Goal: Task Accomplishment & Management: Manage account settings

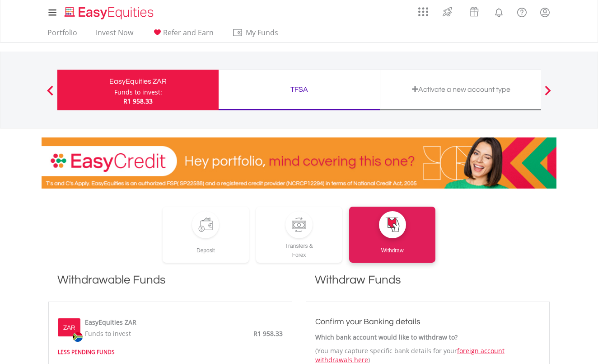
click at [504, 211] on div "Deposit Transfers & Forex Withdraw" at bounding box center [299, 235] width 515 height 56
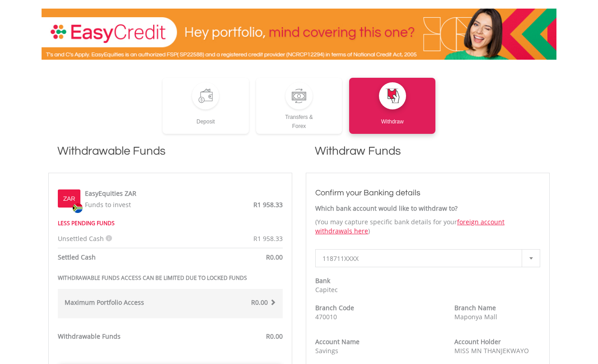
scroll to position [127, 0]
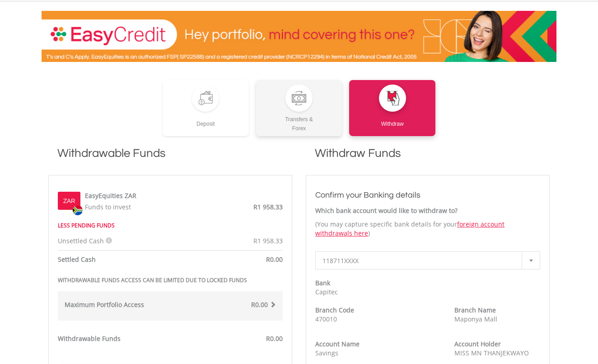
click at [287, 114] on div "Transfers & Forex" at bounding box center [299, 122] width 86 height 21
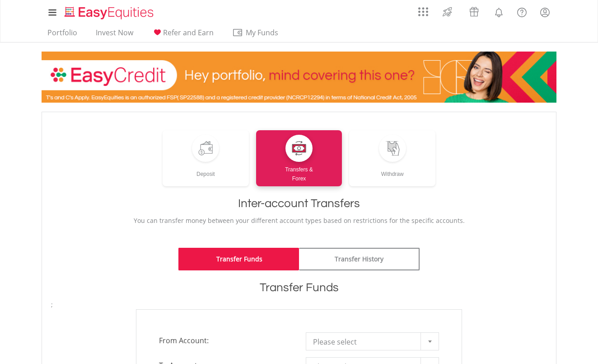
click at [505, 166] on div "Deposit Transfers & Forex Withdraw" at bounding box center [299, 158] width 496 height 56
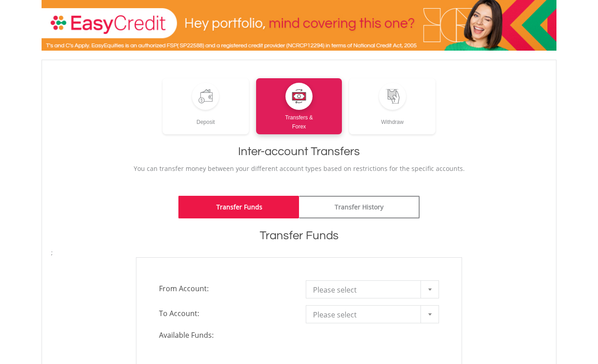
scroll to position [90, 0]
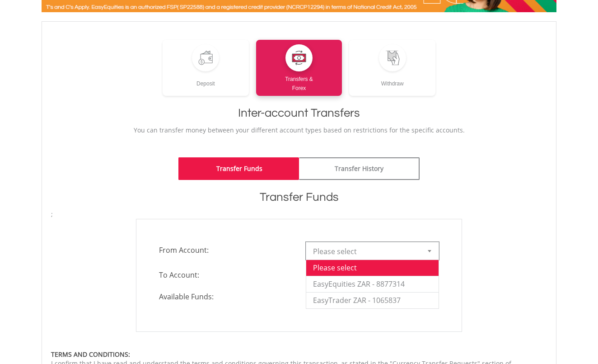
click at [426, 245] on div at bounding box center [430, 250] width 18 height 17
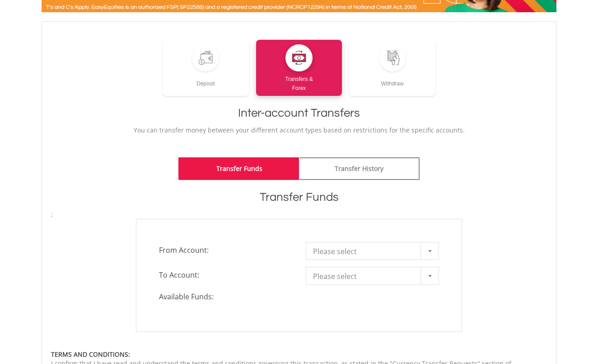
click at [454, 228] on div "**********" at bounding box center [299, 275] width 326 height 113
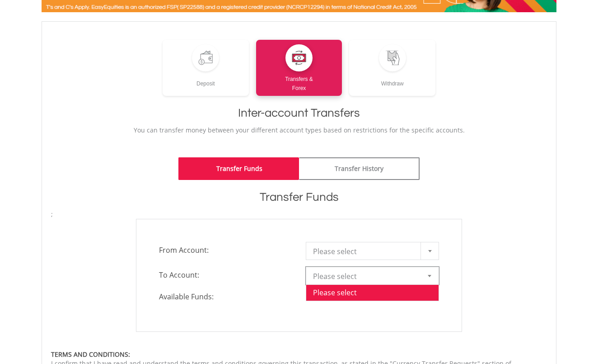
click at [430, 273] on div at bounding box center [430, 275] width 18 height 17
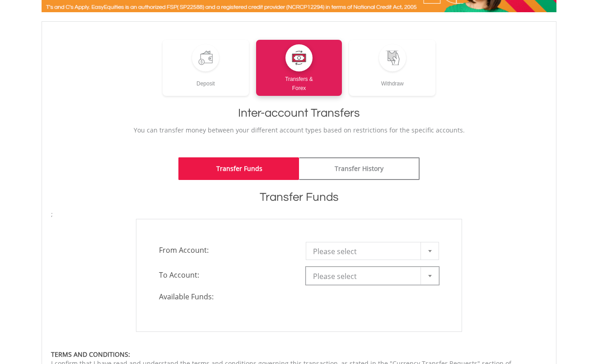
click at [429, 276] on b at bounding box center [430, 276] width 4 height 2
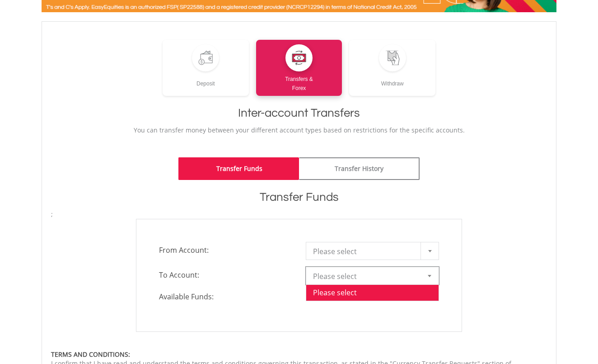
click at [429, 276] on b at bounding box center [430, 276] width 4 height 2
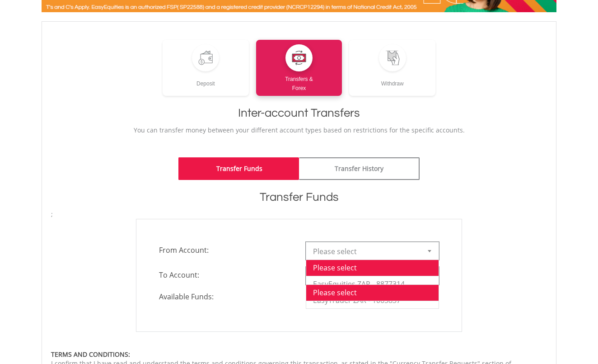
click at [431, 253] on div at bounding box center [430, 250] width 18 height 17
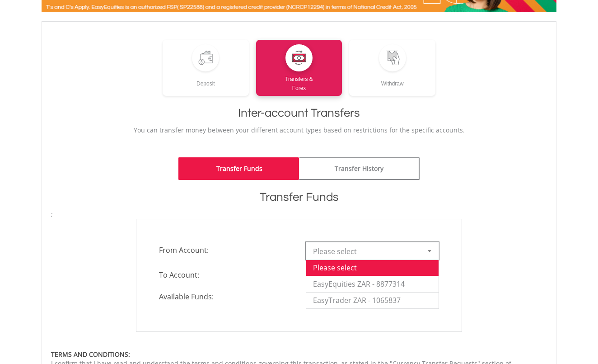
click at [493, 217] on form "**********" at bounding box center [299, 318] width 496 height 217
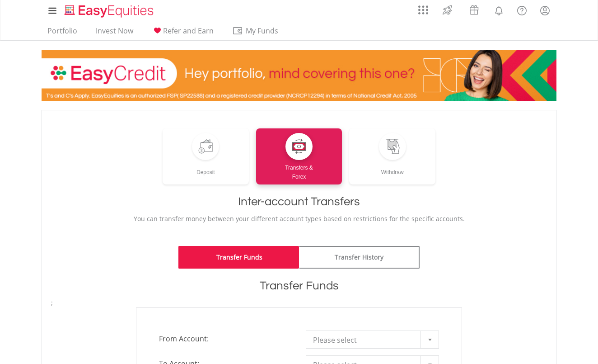
scroll to position [0, 0]
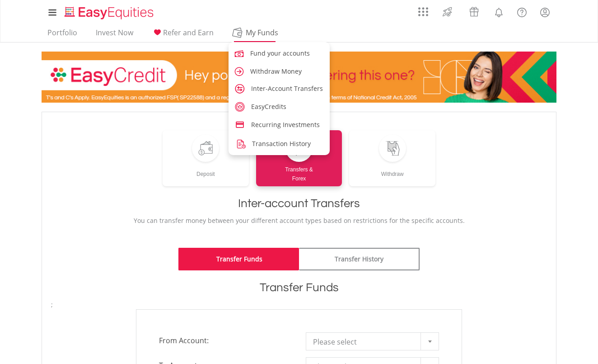
click at [274, 31] on span "My Funds" at bounding box center [261, 33] width 59 height 12
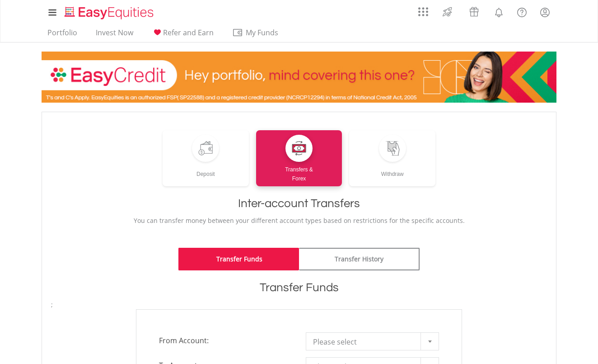
click at [65, 26] on ul "Portfolio Invest Now Refer and Earn My Funds Fund your accounts Withdraw Money …" at bounding box center [166, 33] width 248 height 17
click at [65, 34] on link "Portfolio" at bounding box center [62, 35] width 37 height 14
